Goal: Contribute content

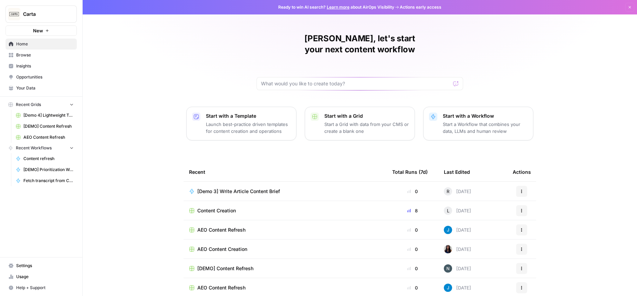
click at [142, 170] on div "[PERSON_NAME], let's start your next content workflow Start with a Template Lau…" at bounding box center [360, 164] width 554 height 328
click at [376, 207] on div "Content Creation" at bounding box center [285, 210] width 192 height 7
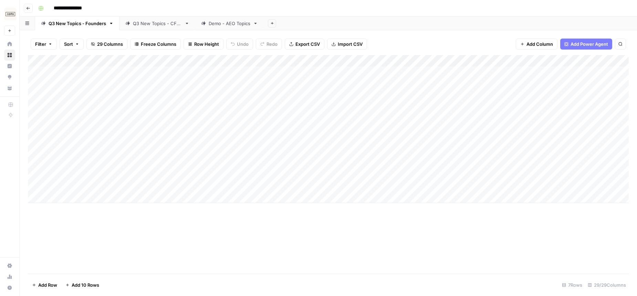
click at [160, 21] on div "Q3 New Topics - CFOs" at bounding box center [157, 23] width 49 height 7
click at [424, 233] on div "Add Column" at bounding box center [328, 156] width 601 height 202
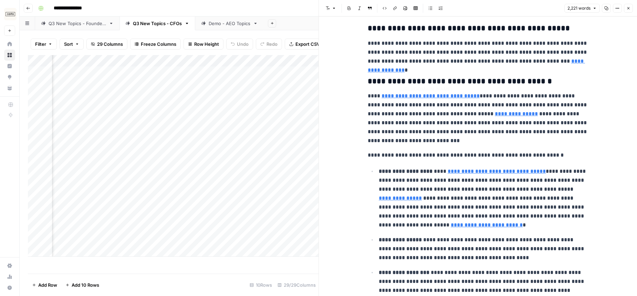
type input "[URL][DOMAIN_NAME]"
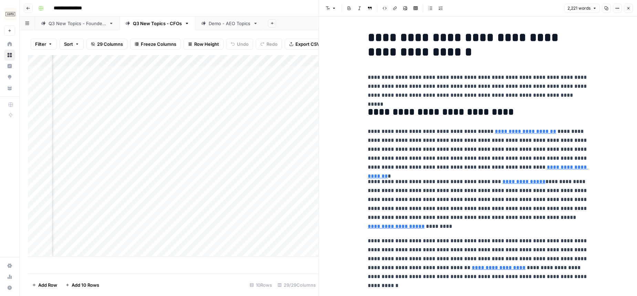
click at [628, 8] on icon "button" at bounding box center [628, 8] width 4 height 4
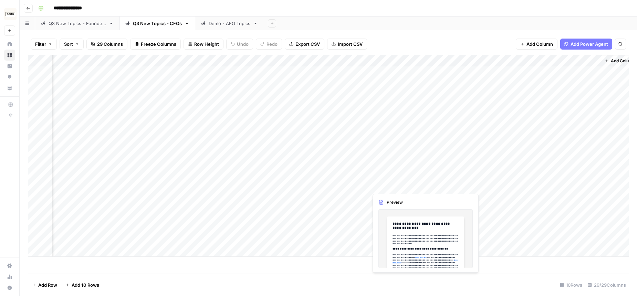
scroll to position [0, 1203]
